Goal: Task Accomplishment & Management: Manage account settings

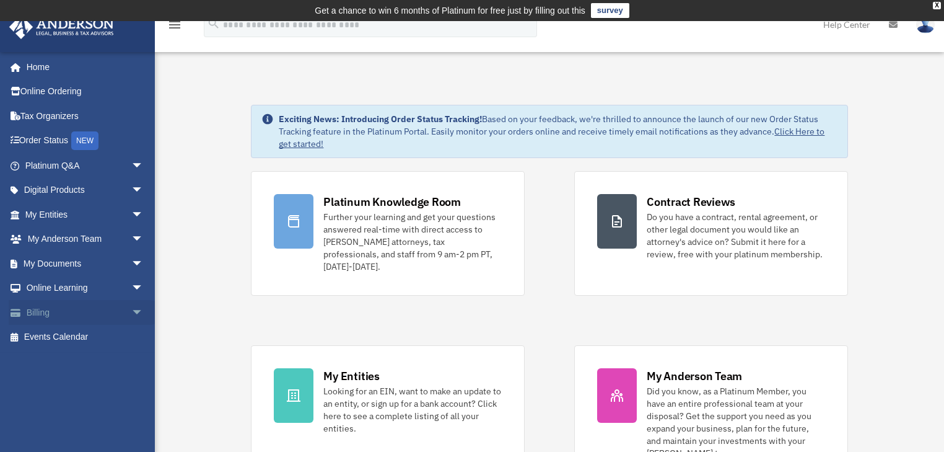
click at [46, 309] on link "Billing arrow_drop_down" at bounding box center [86, 312] width 154 height 25
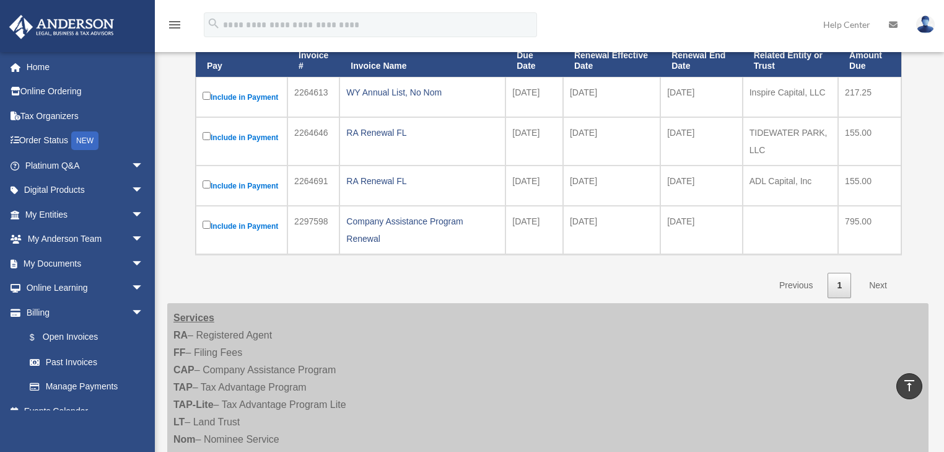
scroll to position [149, 0]
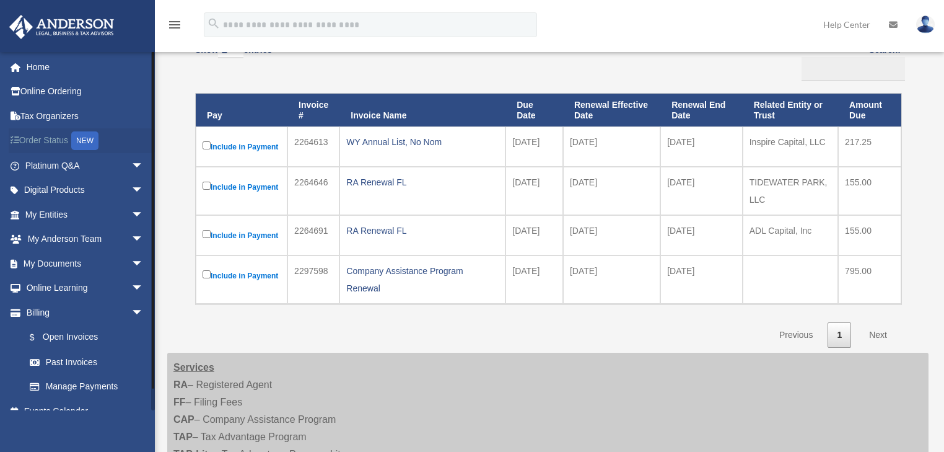
click at [48, 141] on link "Order Status NEW" at bounding box center [86, 140] width 154 height 25
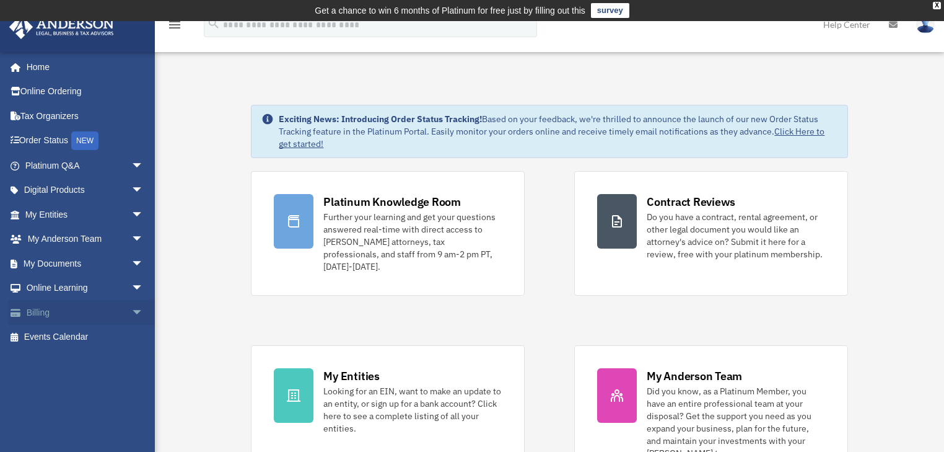
click at [131, 312] on span "arrow_drop_down" at bounding box center [143, 312] width 25 height 25
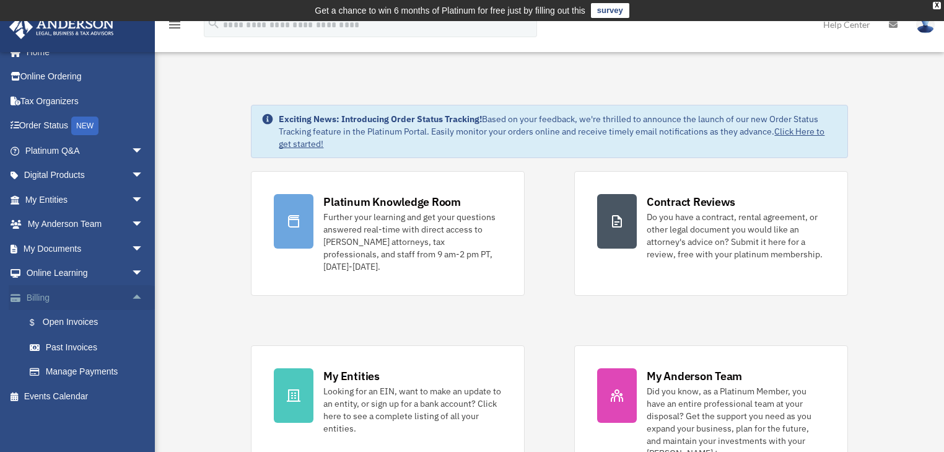
scroll to position [50, 0]
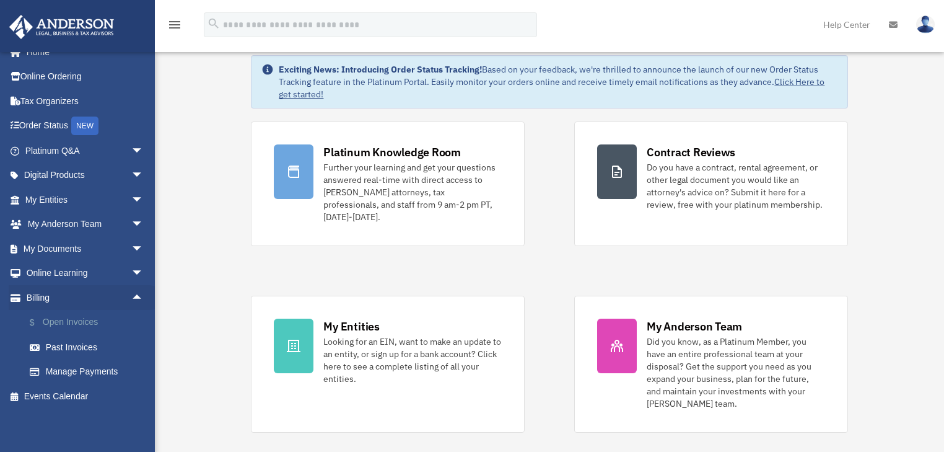
click at [74, 324] on link "$ Open Invoices" at bounding box center [89, 322] width 145 height 25
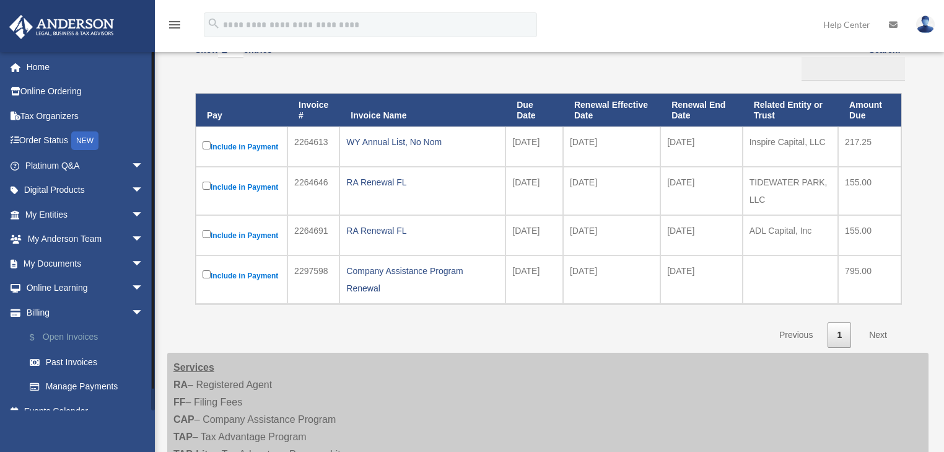
scroll to position [15, 0]
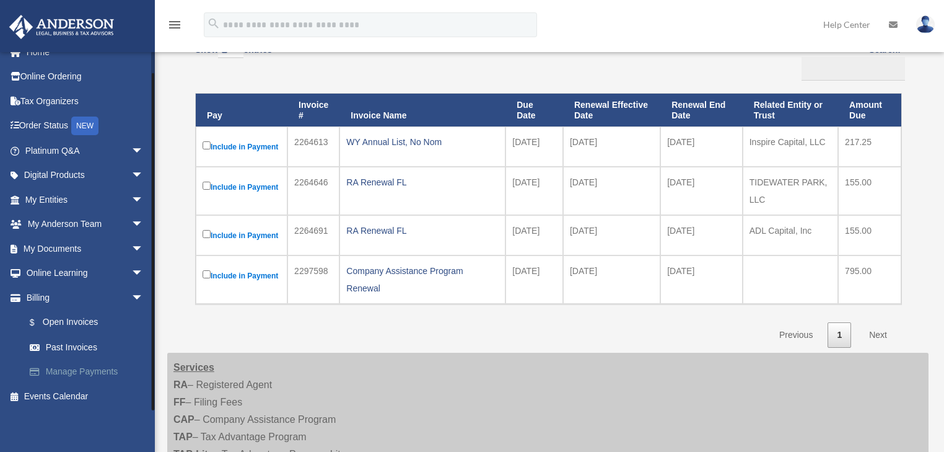
click at [99, 372] on link "Manage Payments" at bounding box center [89, 371] width 145 height 25
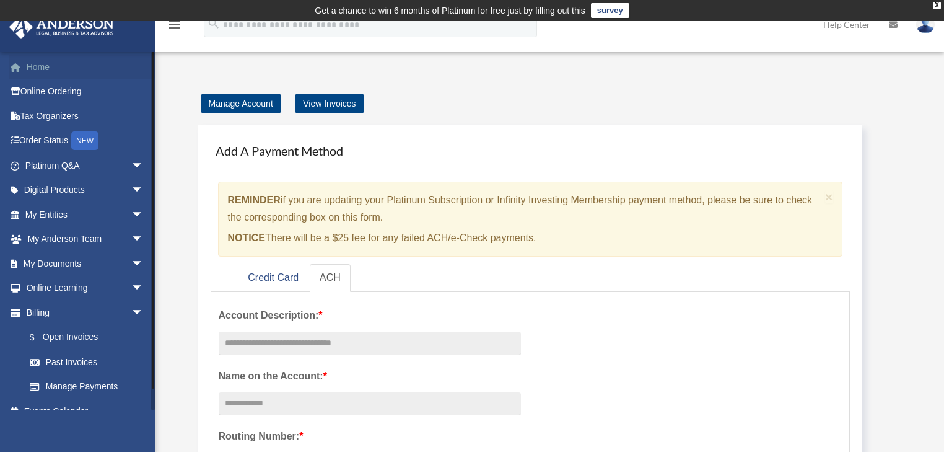
click at [47, 61] on link "Home" at bounding box center [86, 67] width 154 height 25
